Goal: Information Seeking & Learning: Learn about a topic

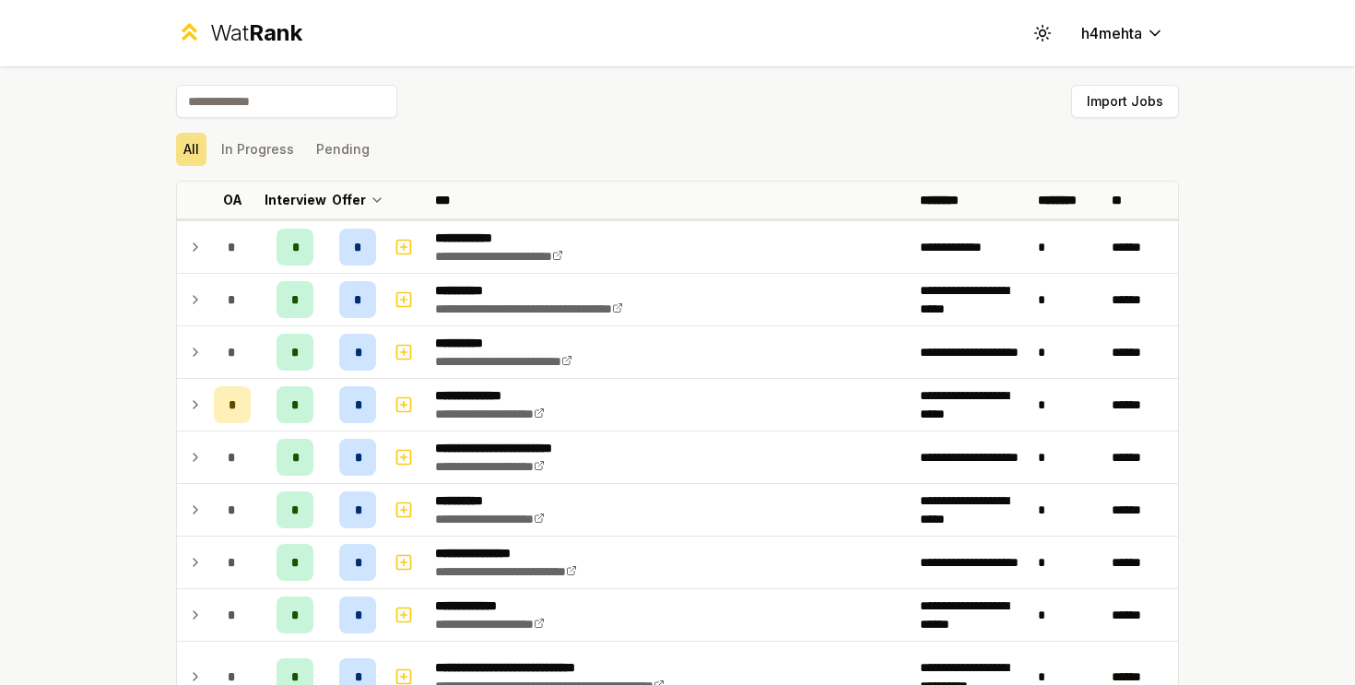
scroll to position [113, 0]
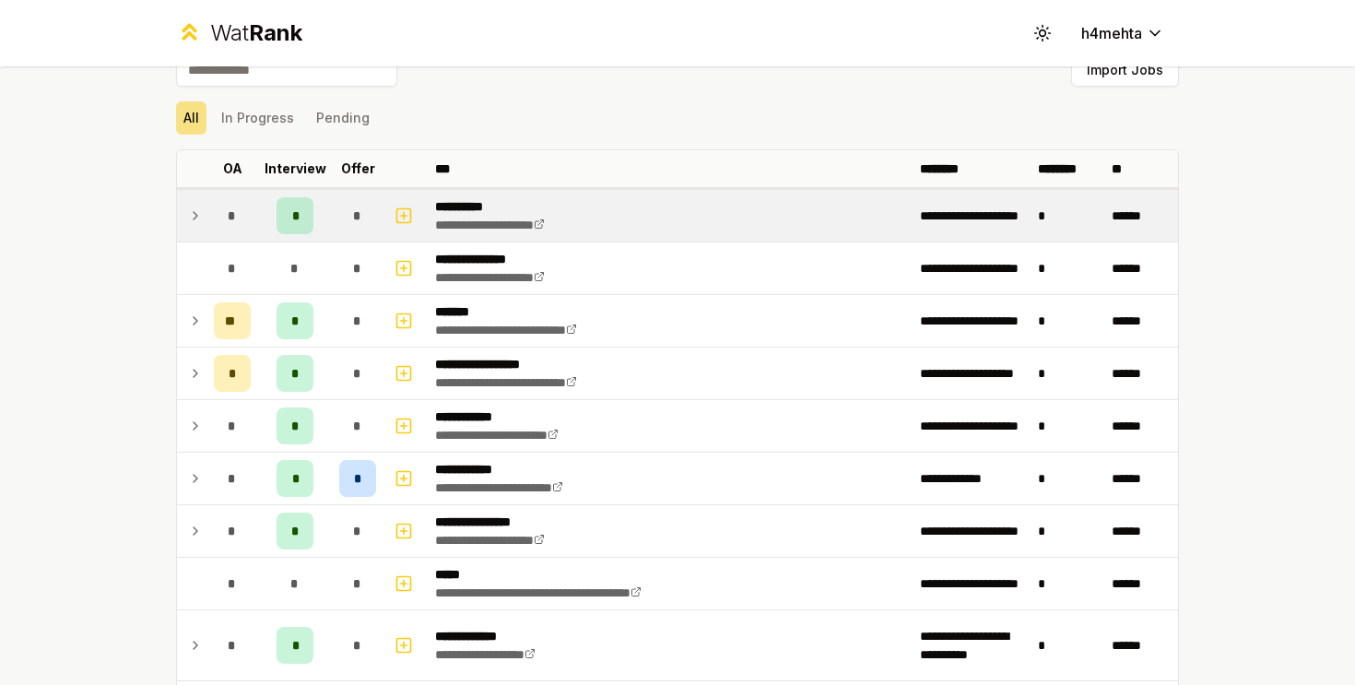
scroll to position [33, 0]
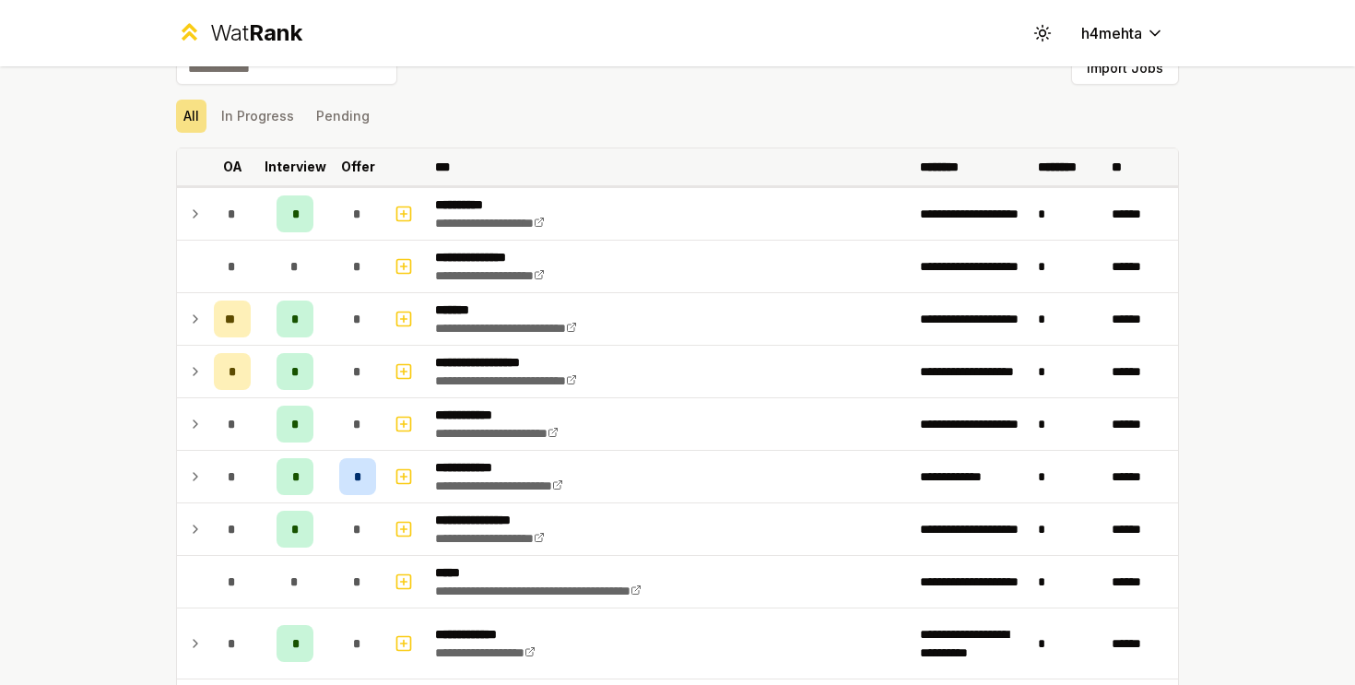
click at [358, 171] on p "Offer" at bounding box center [358, 167] width 34 height 18
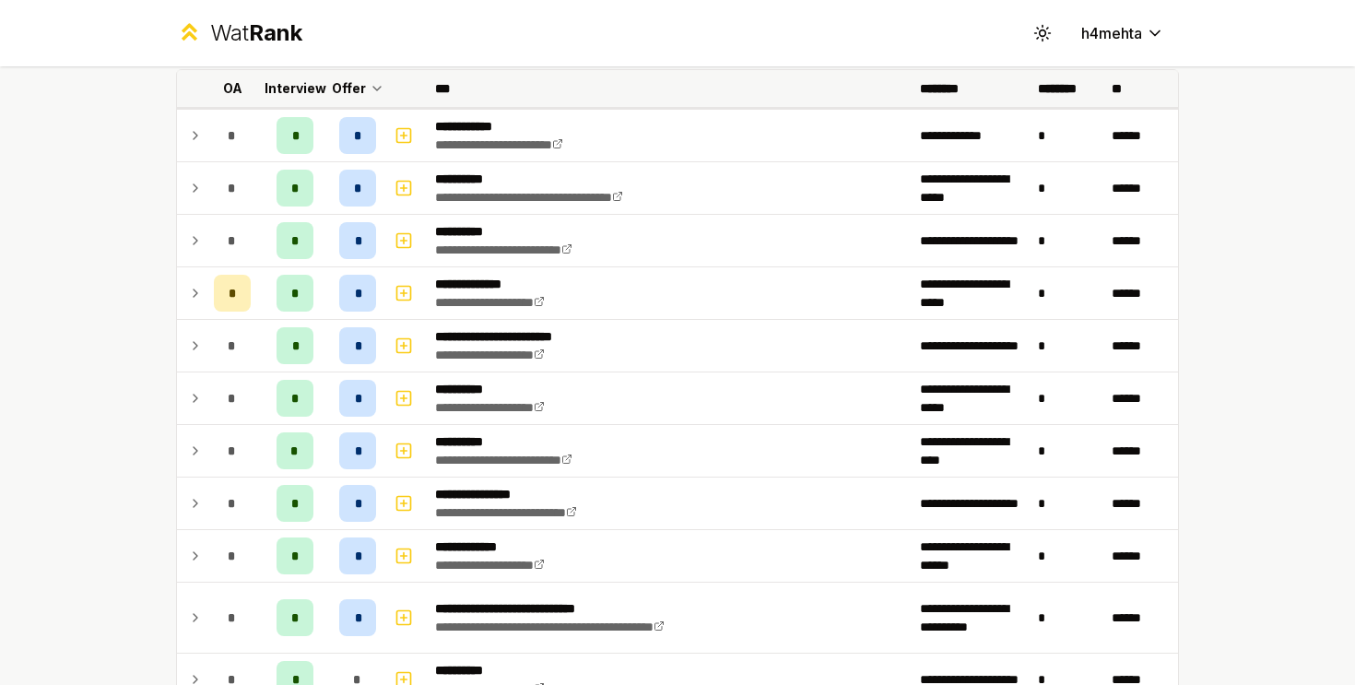
scroll to position [110, 0]
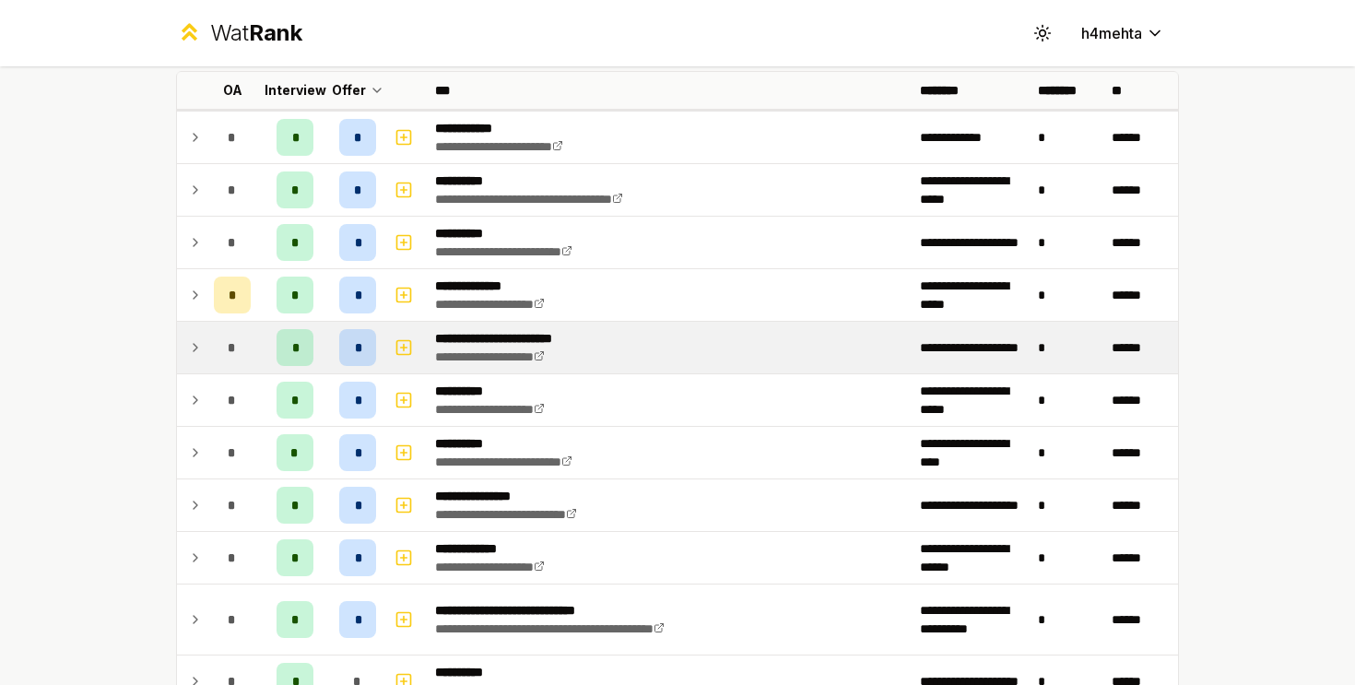
click at [228, 370] on td "*" at bounding box center [232, 348] width 52 height 52
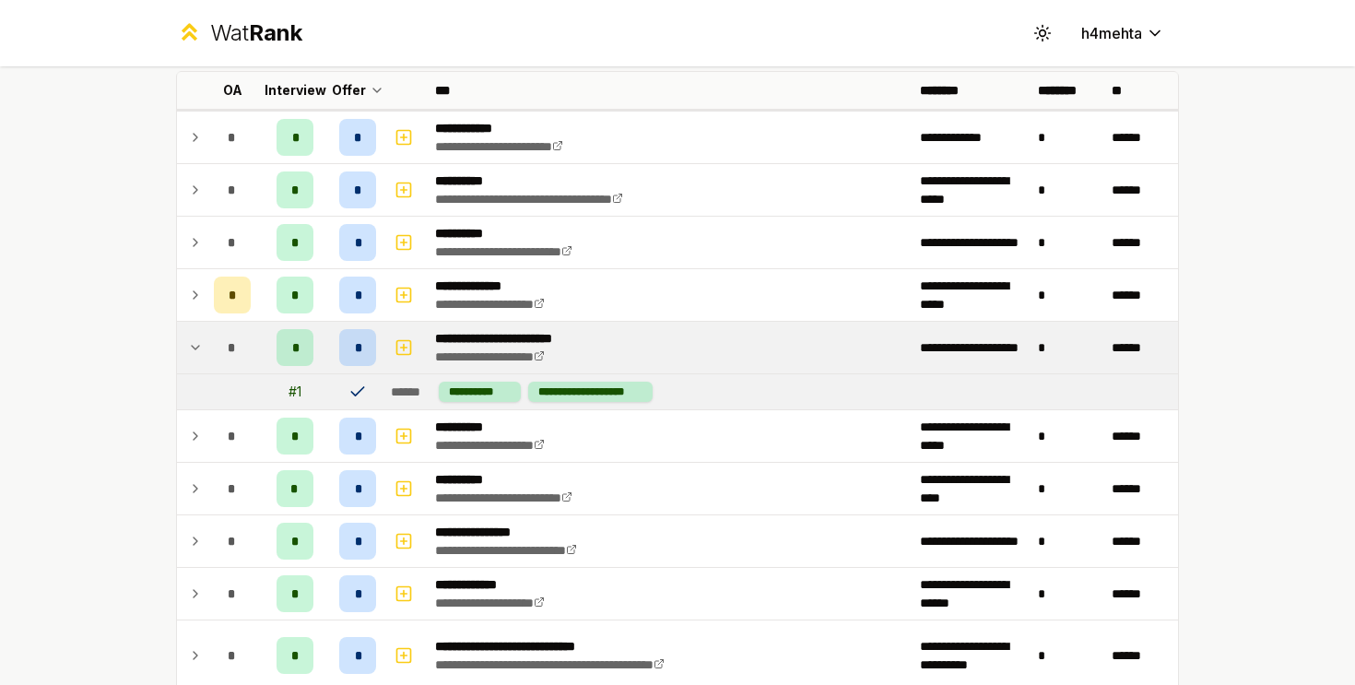
click at [221, 364] on div "*" at bounding box center [232, 347] width 37 height 37
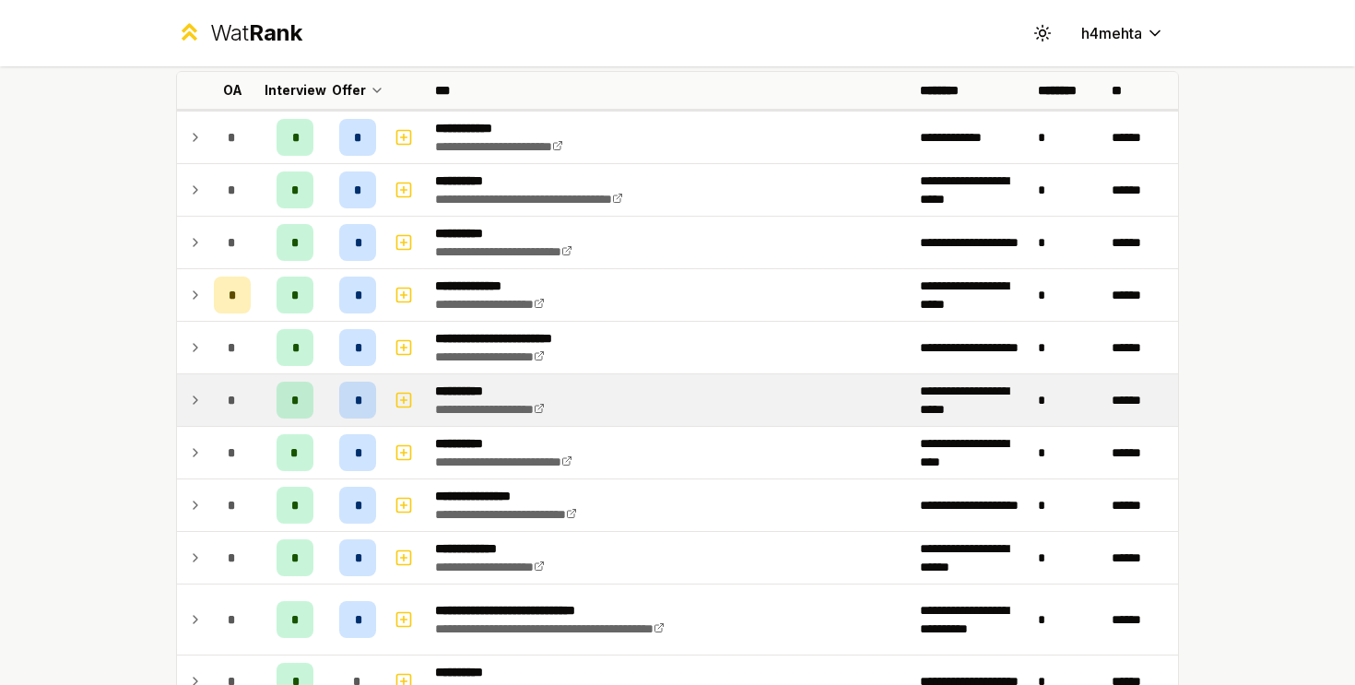
click at [212, 387] on td "*" at bounding box center [232, 400] width 52 height 52
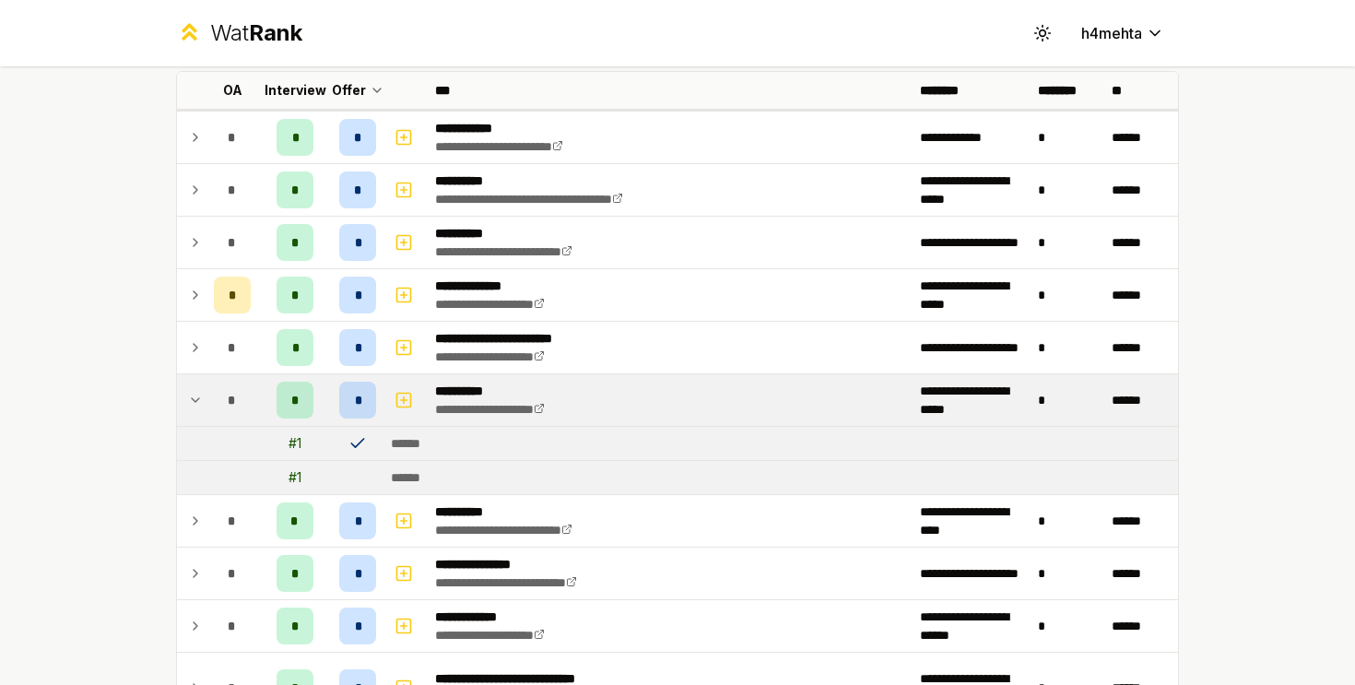
click at [212, 387] on td "*" at bounding box center [232, 400] width 52 height 52
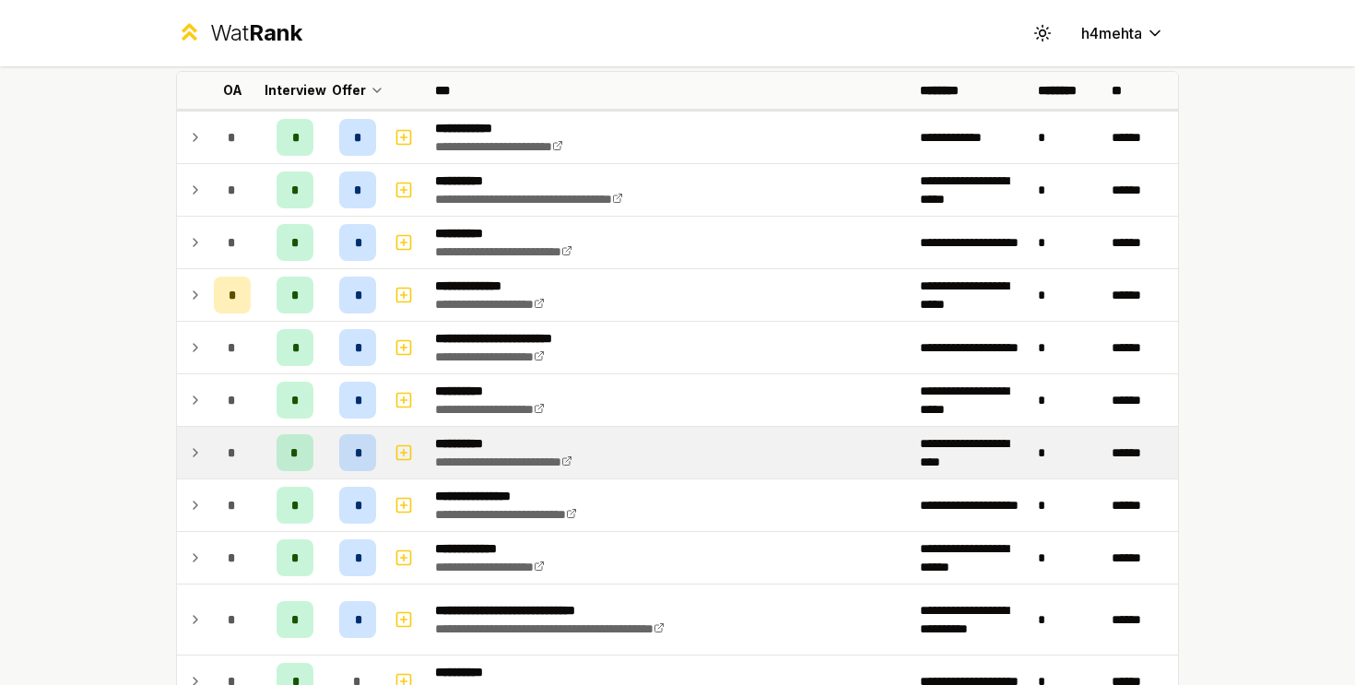
click at [222, 439] on div "*" at bounding box center [232, 452] width 37 height 37
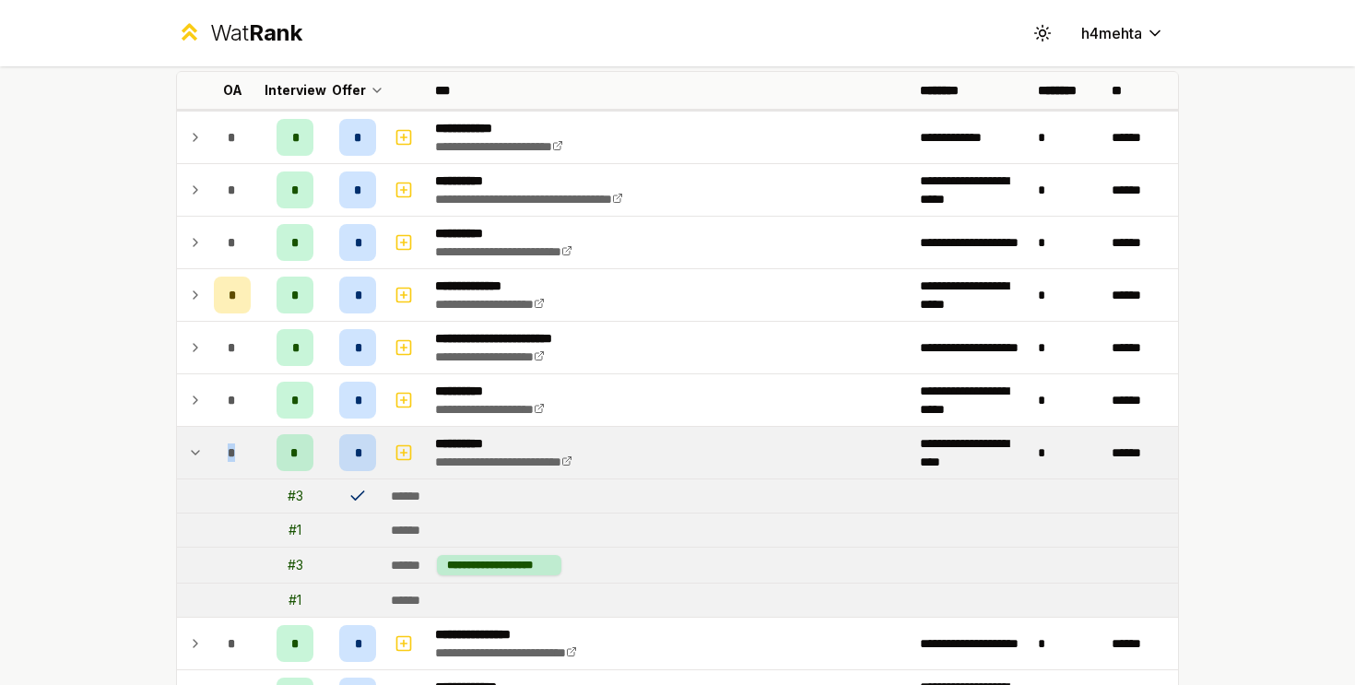
click at [223, 439] on div "*" at bounding box center [232, 452] width 37 height 37
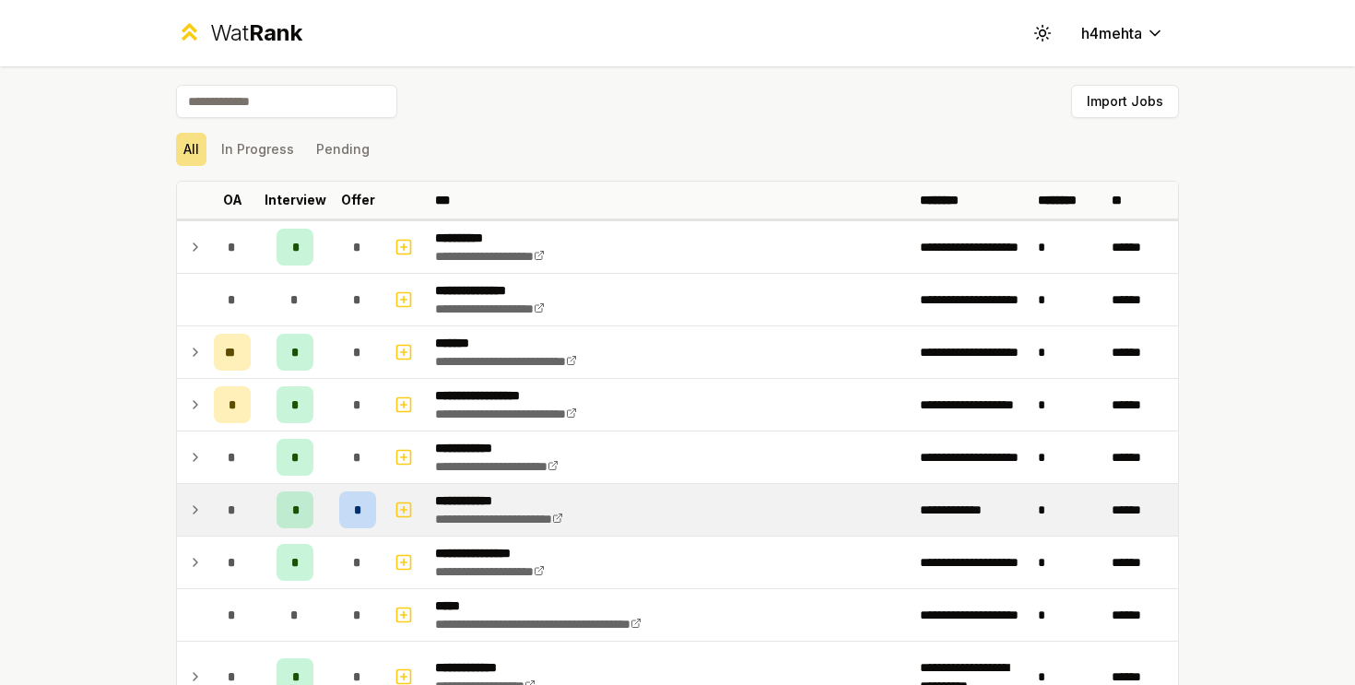
scroll to position [63, 0]
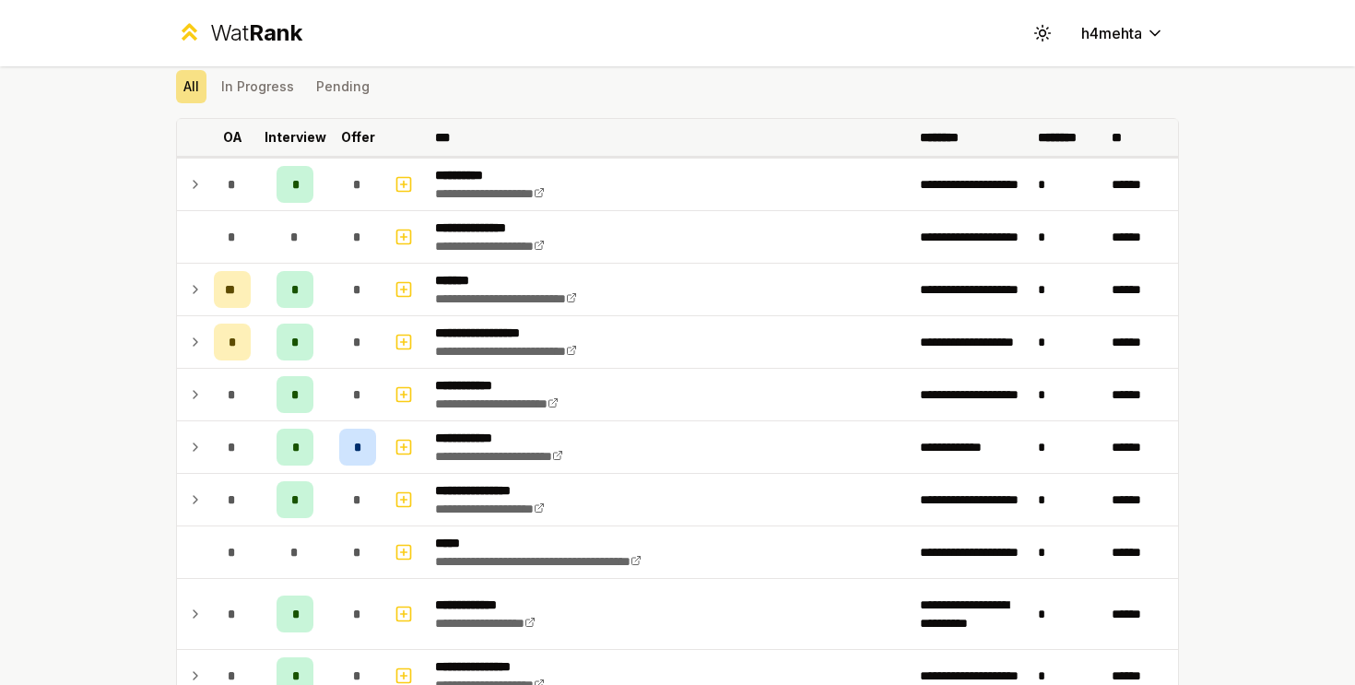
click at [345, 136] on p "Offer" at bounding box center [358, 137] width 34 height 18
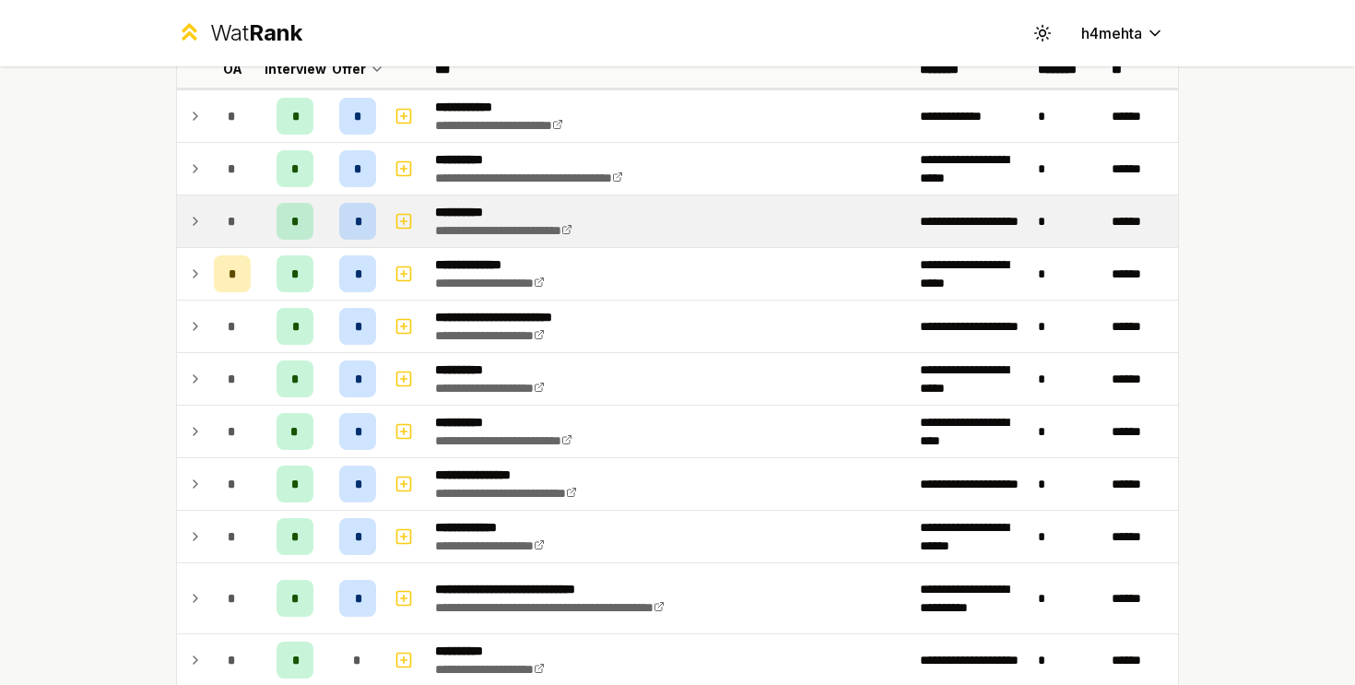
scroll to position [136, 0]
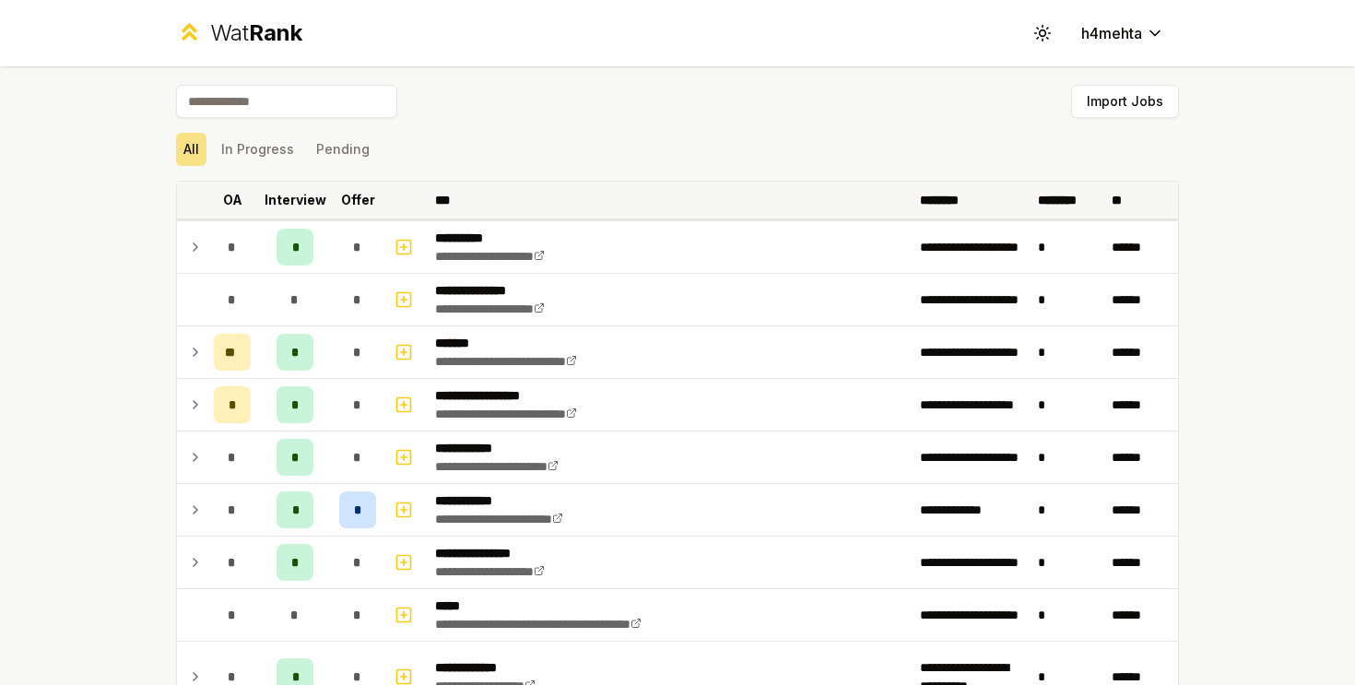
click at [367, 197] on p "Offer" at bounding box center [358, 200] width 34 height 18
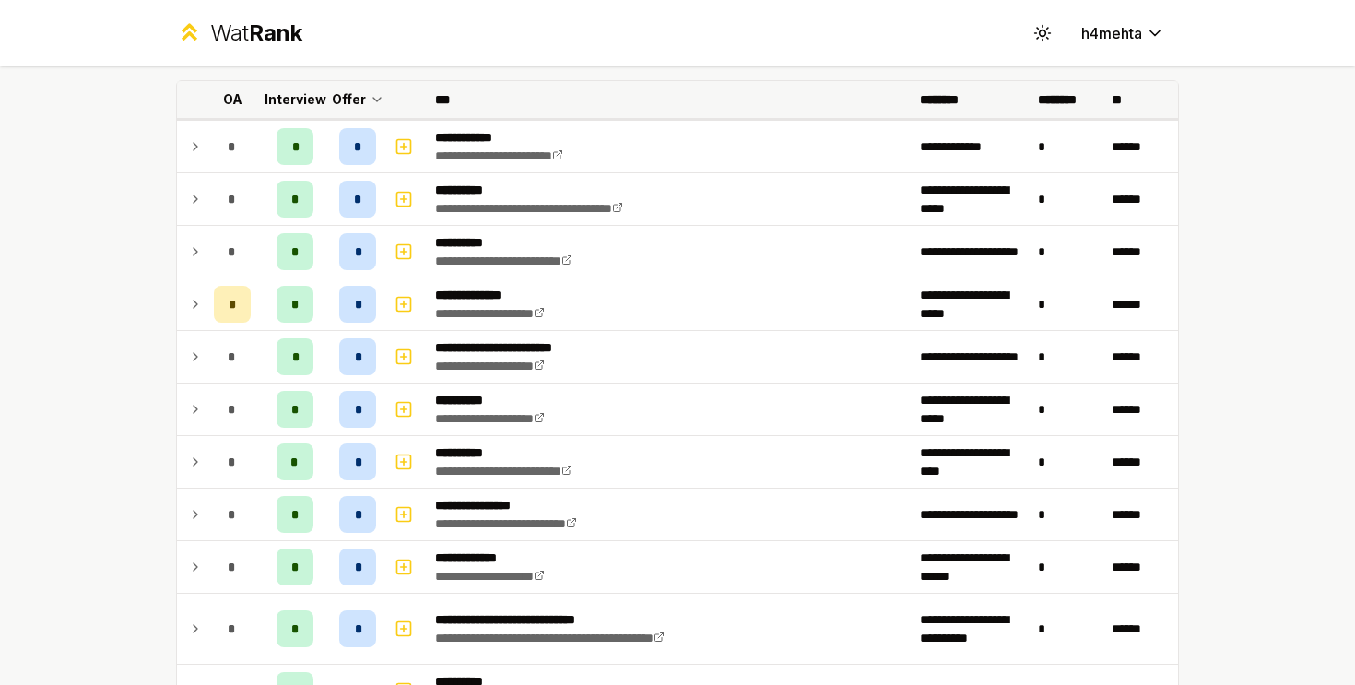
scroll to position [109, 0]
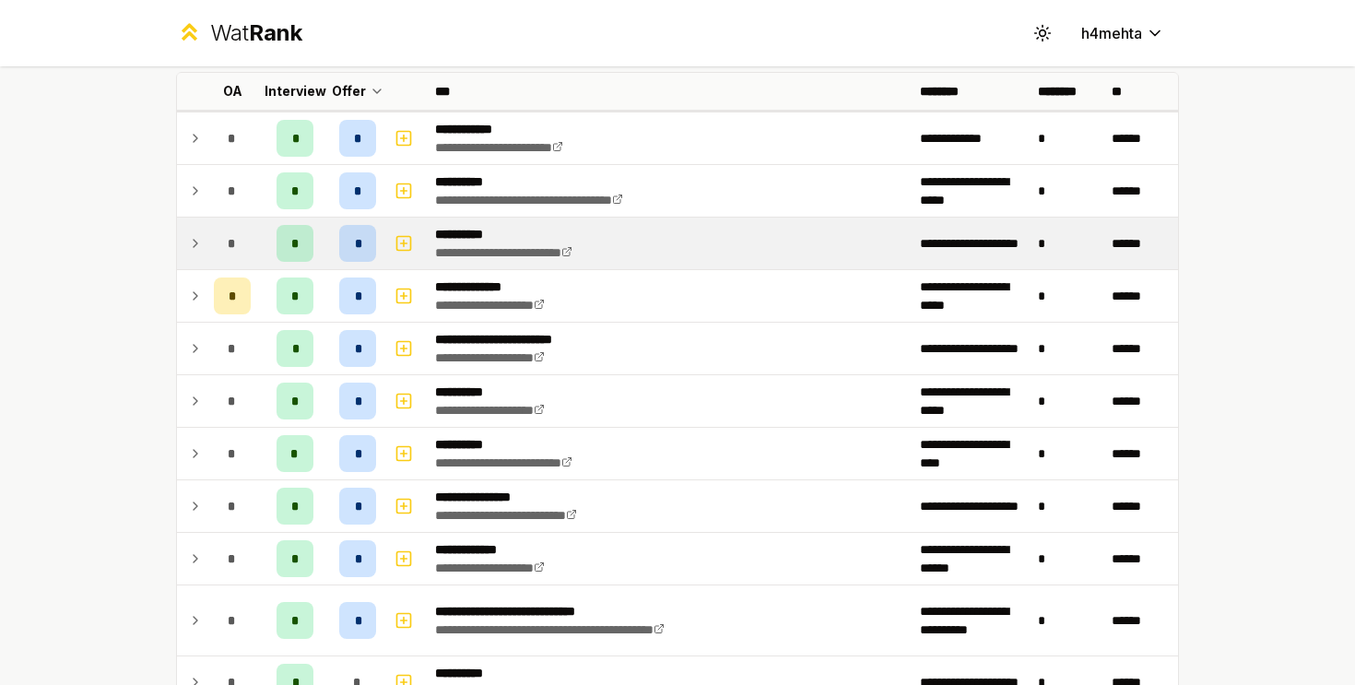
click at [179, 252] on td at bounding box center [191, 244] width 29 height 52
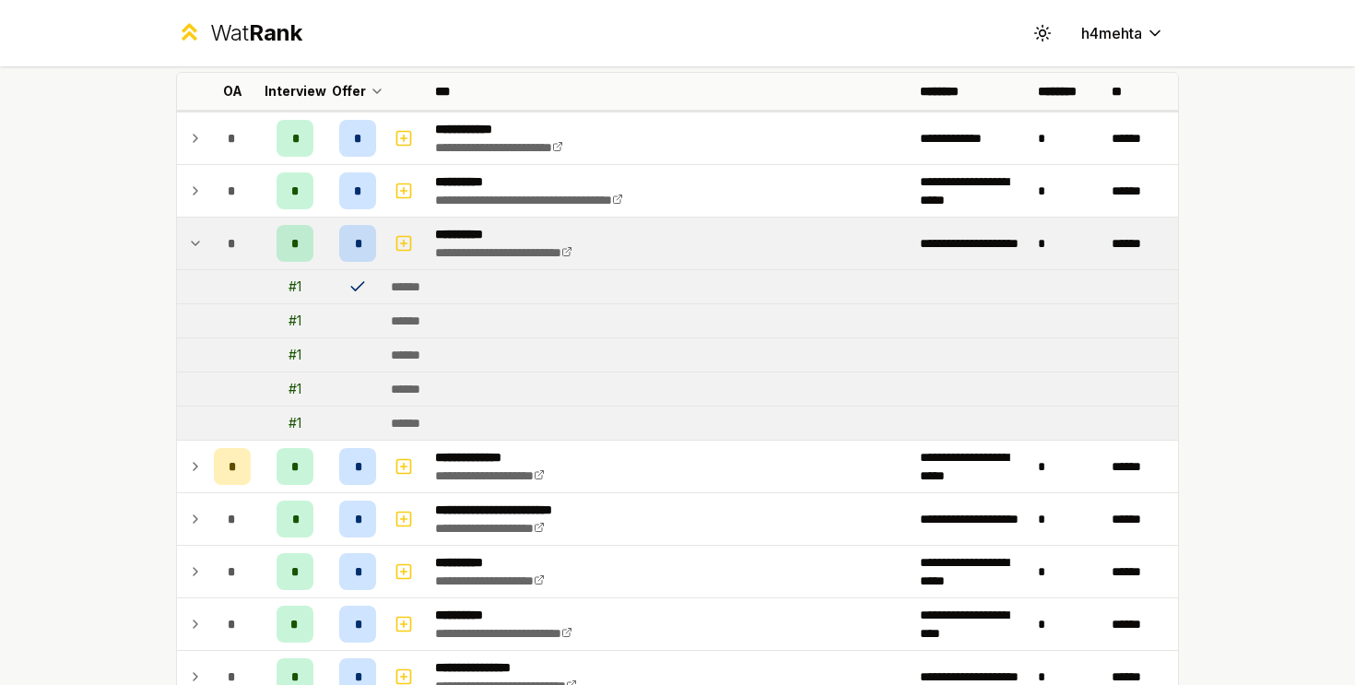
click at [180, 250] on td at bounding box center [191, 244] width 29 height 52
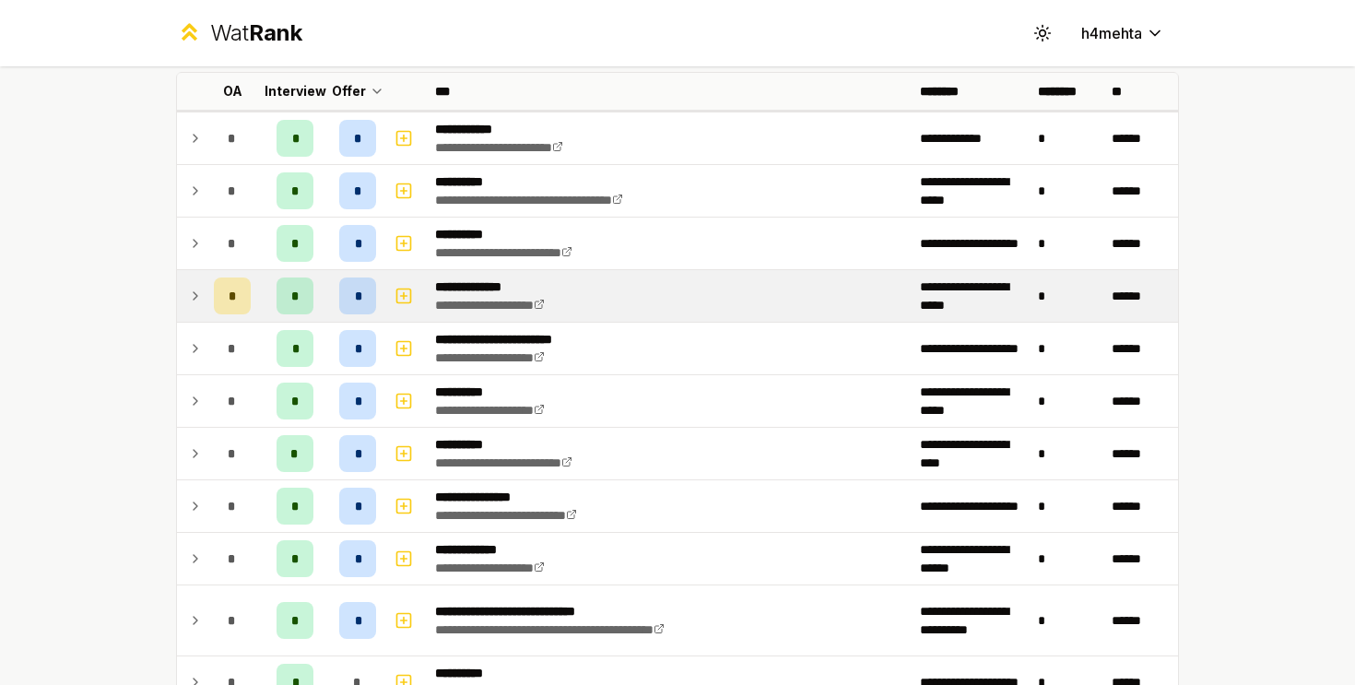
click at [183, 285] on td at bounding box center [191, 296] width 29 height 52
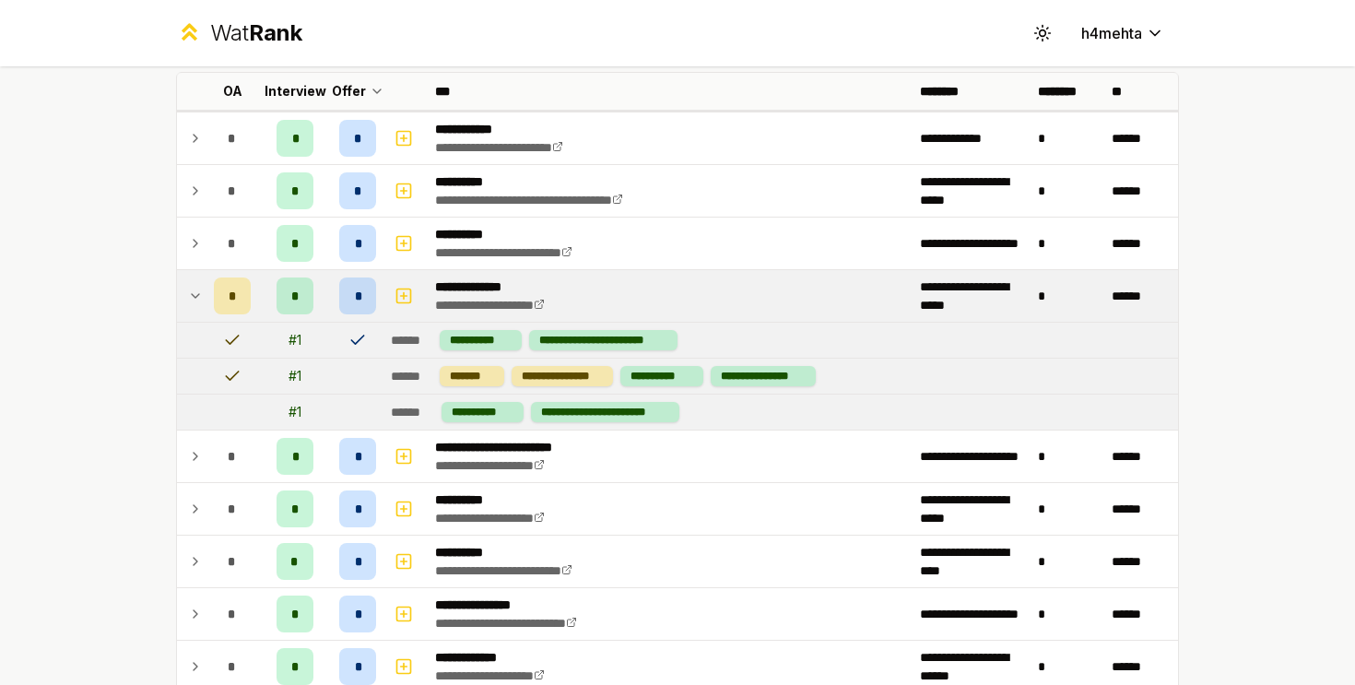
click at [183, 285] on td at bounding box center [191, 296] width 29 height 52
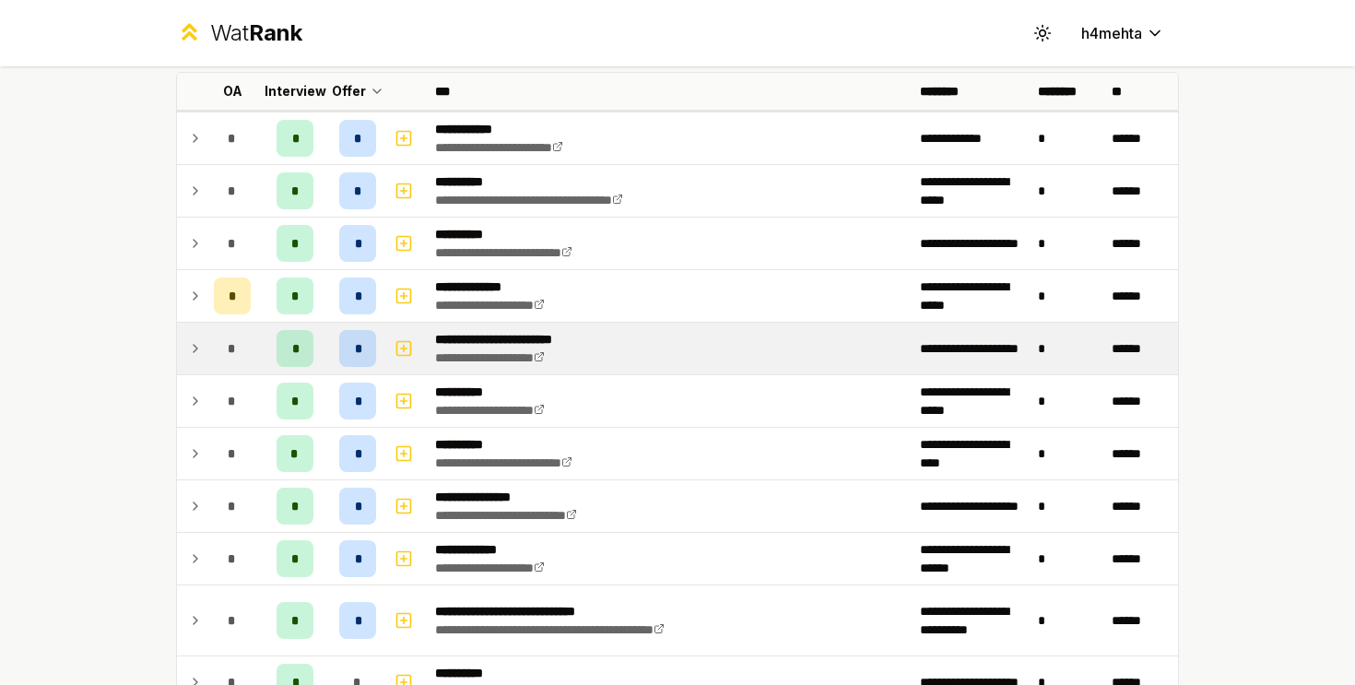
click at [190, 368] on td at bounding box center [191, 349] width 29 height 52
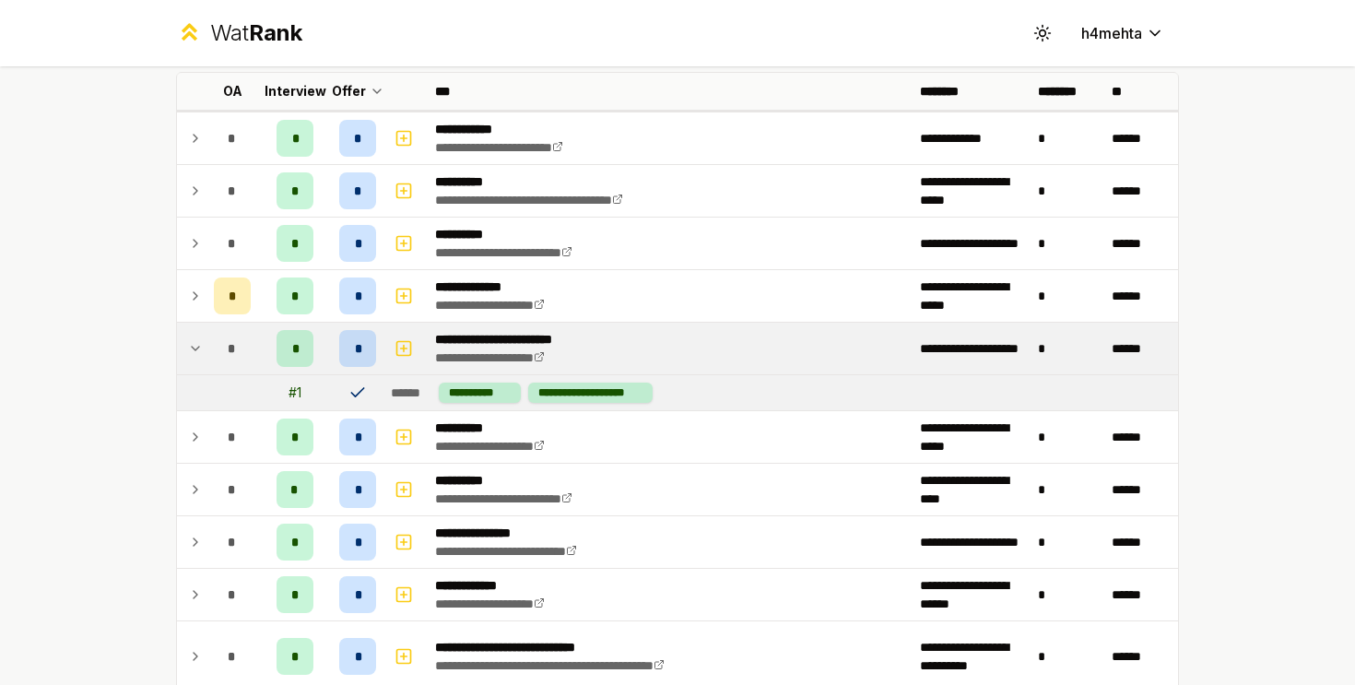
click at [190, 368] on td at bounding box center [191, 349] width 29 height 52
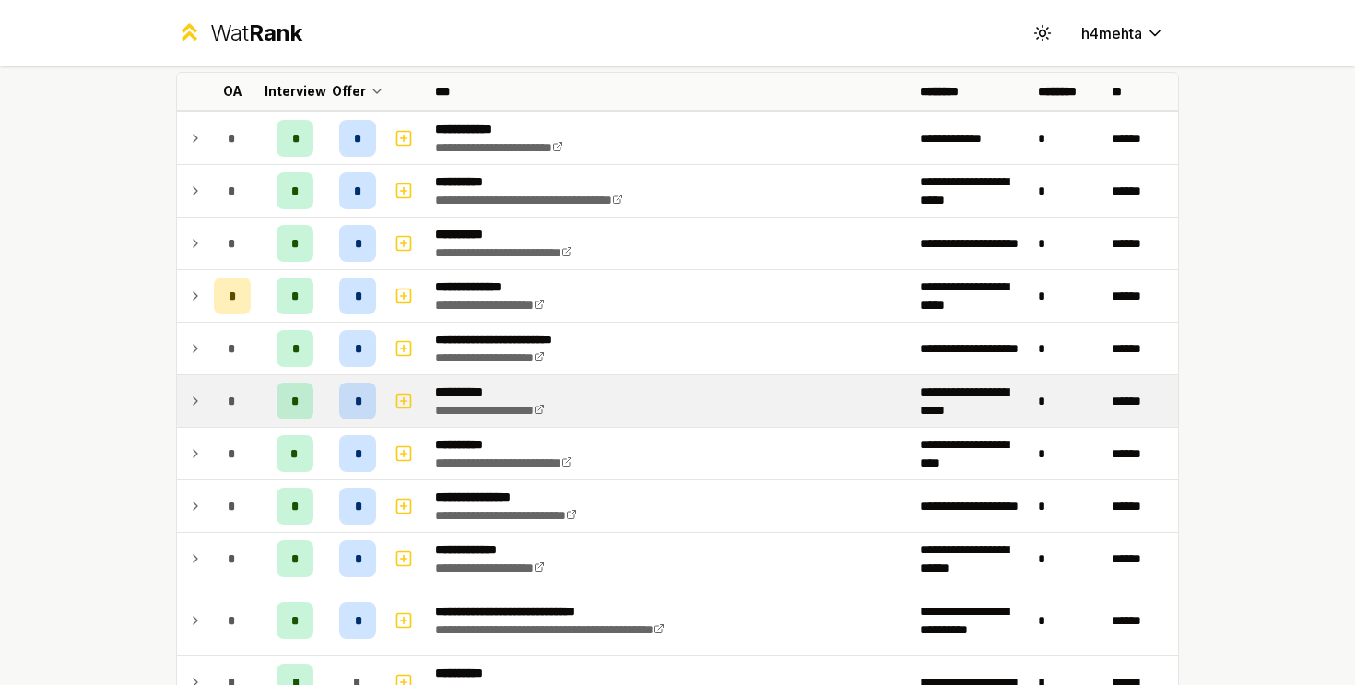
click at [193, 386] on td at bounding box center [191, 401] width 29 height 52
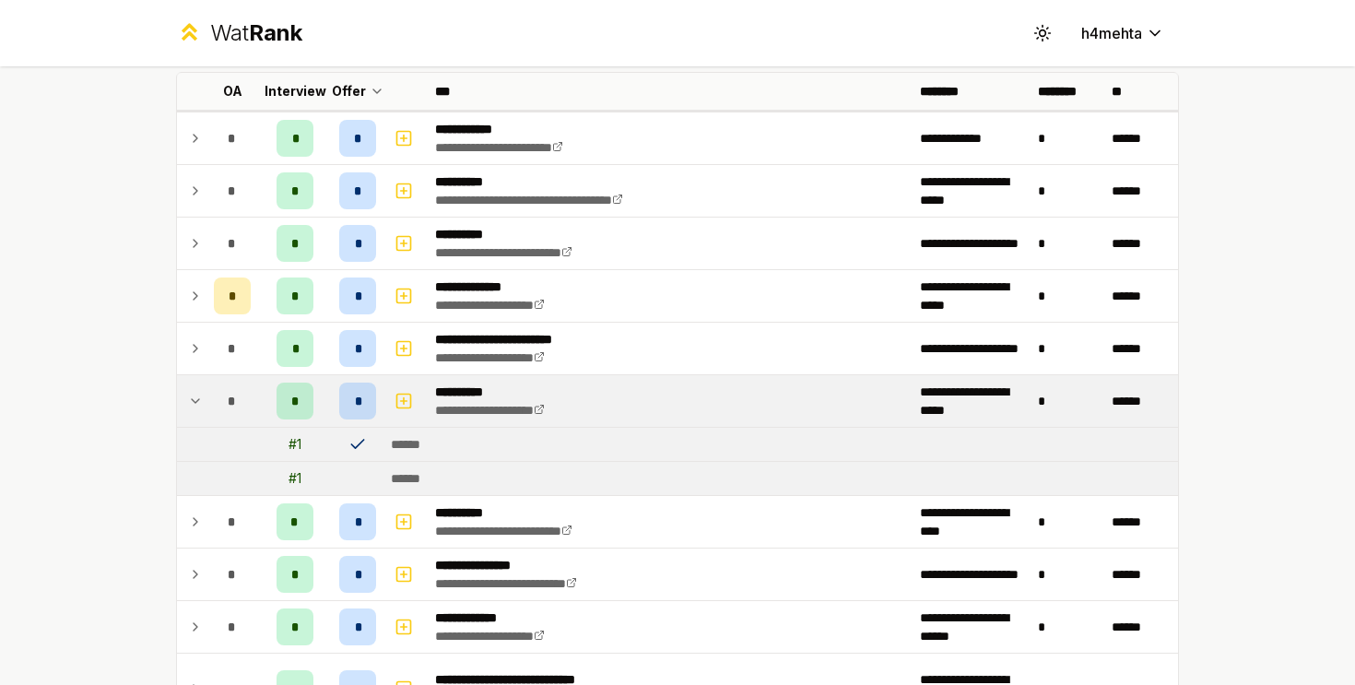
click at [193, 386] on td at bounding box center [191, 401] width 29 height 52
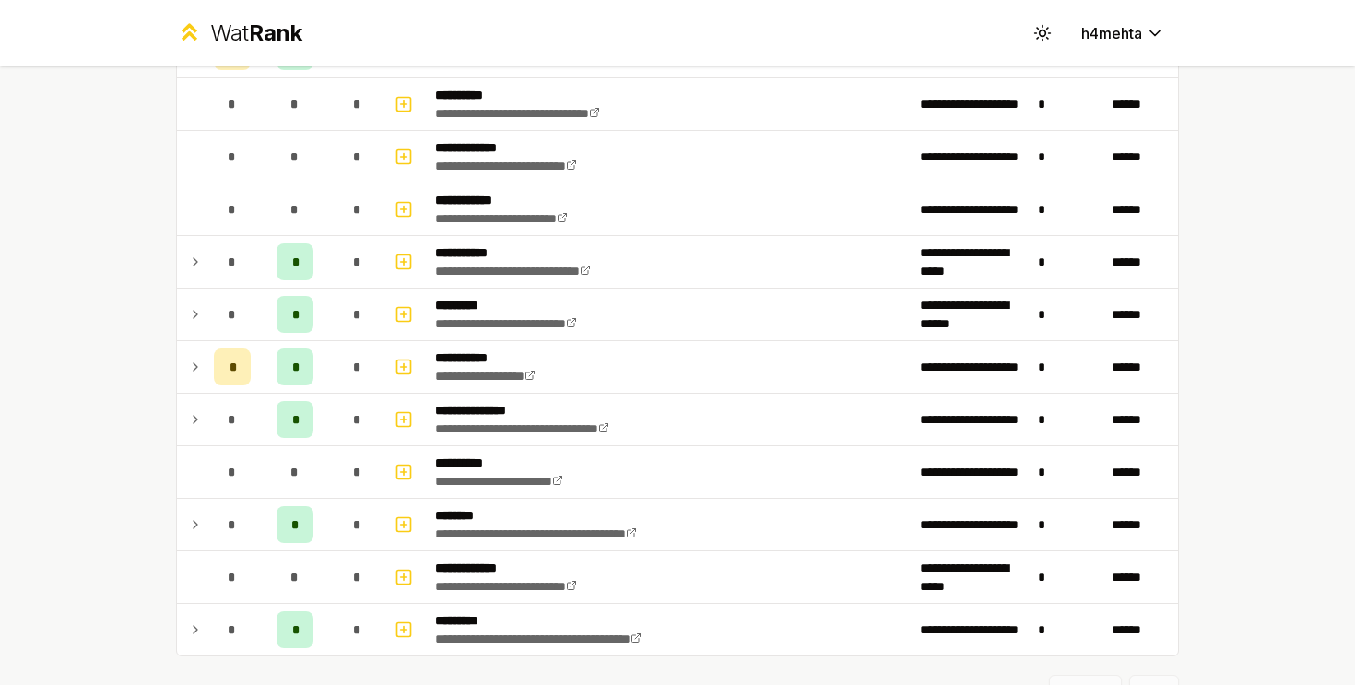
scroll to position [3093, 0]
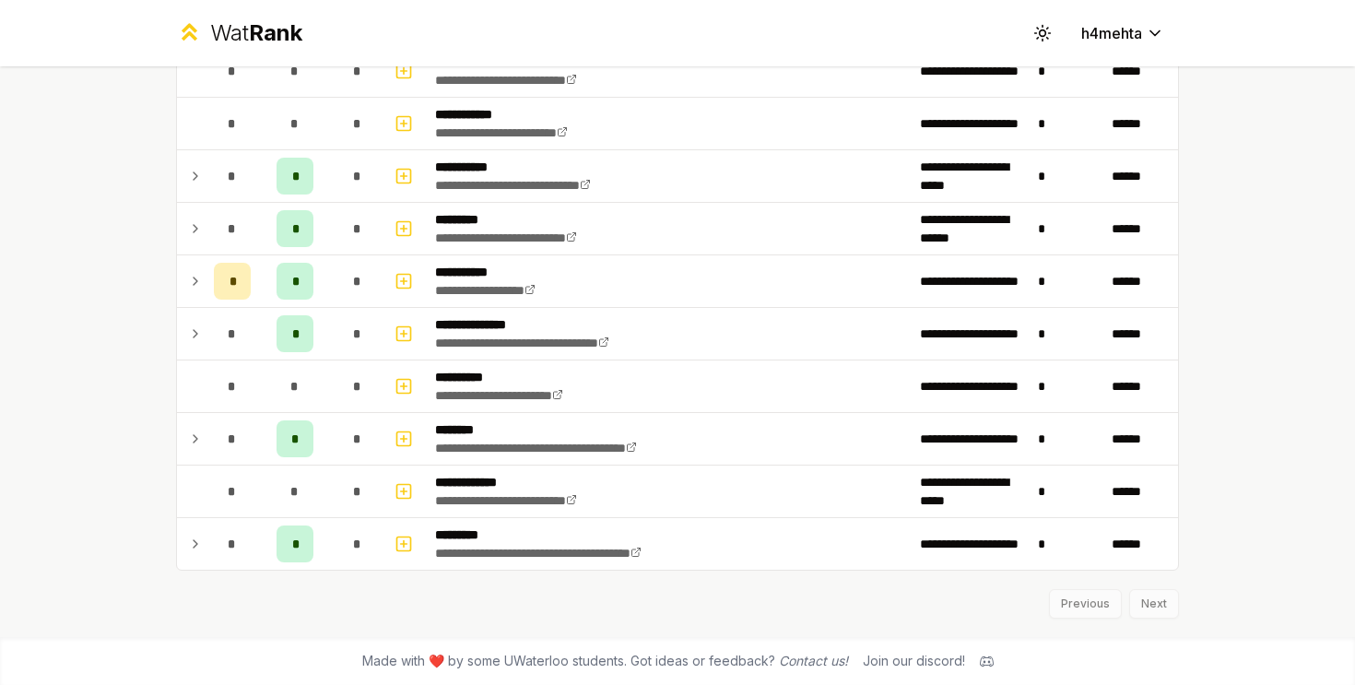
click at [1137, 611] on div "Previous Next" at bounding box center [677, 595] width 1003 height 48
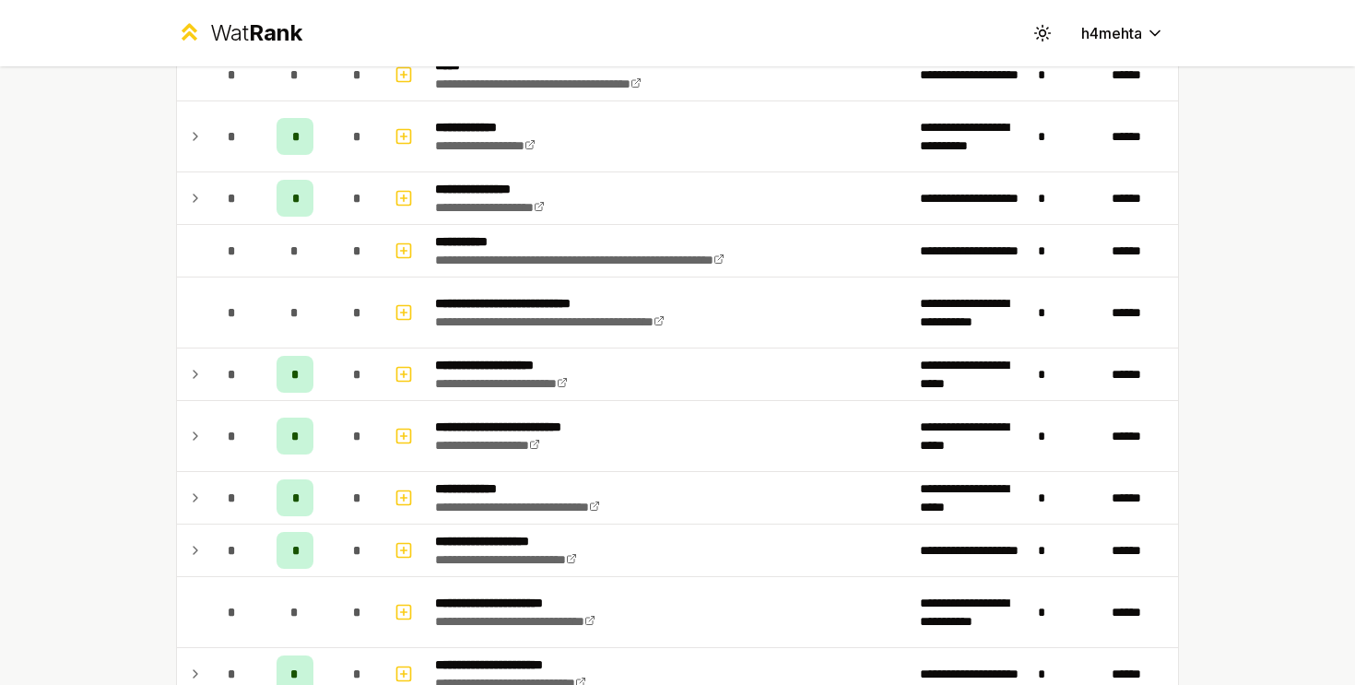
scroll to position [0, 0]
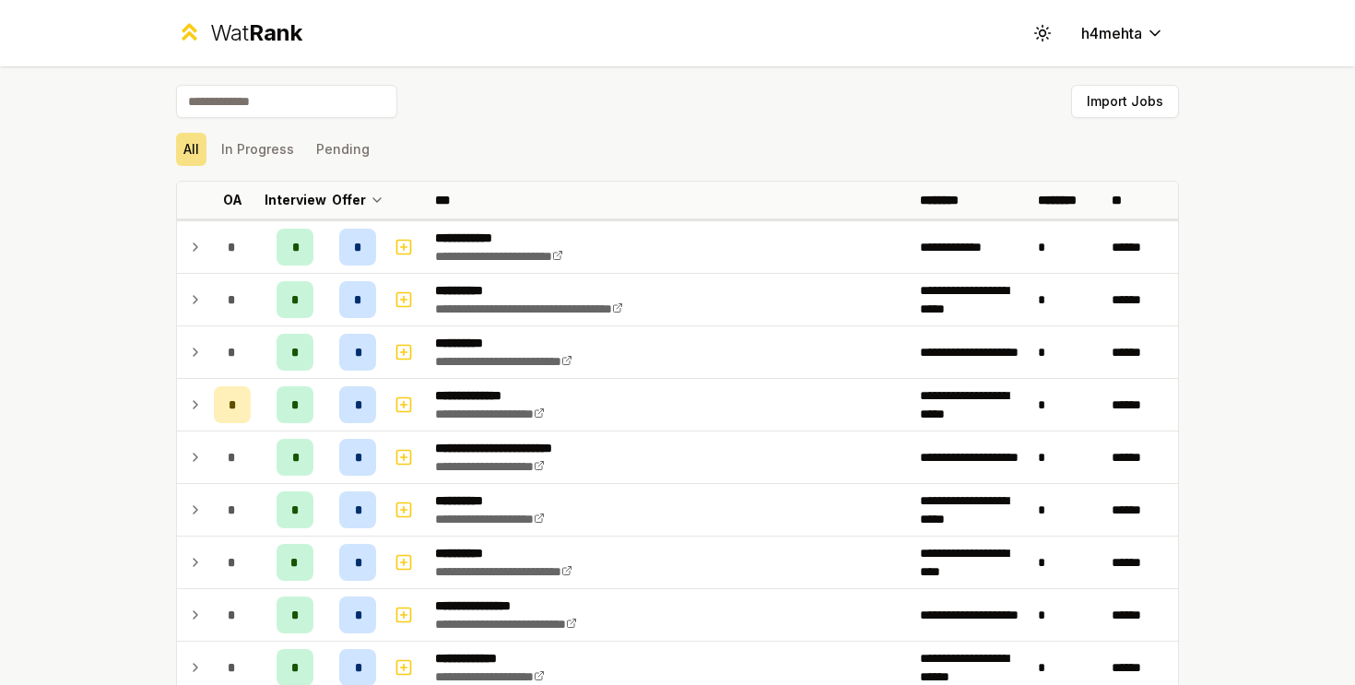
click at [513, 22] on div "Wat Rank Toggle theme h4mehta" at bounding box center [678, 33] width 1062 height 66
